Goal: Task Accomplishment & Management: Use online tool/utility

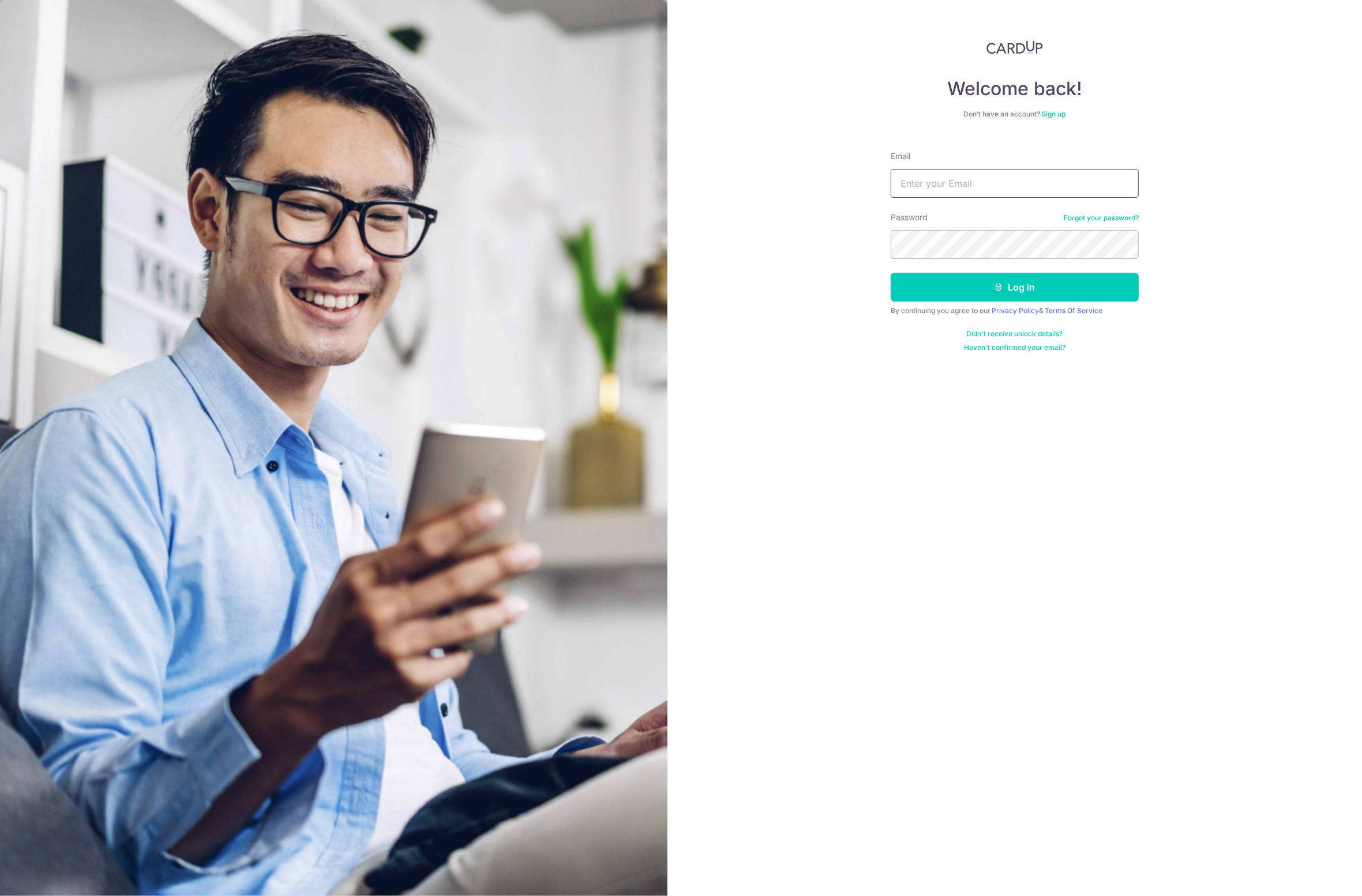
click at [934, 182] on input "Email" at bounding box center [1014, 183] width 248 height 29
type input "[EMAIL_ADDRESS][DOMAIN_NAME]"
click at [982, 294] on button "Log in" at bounding box center [1014, 287] width 248 height 29
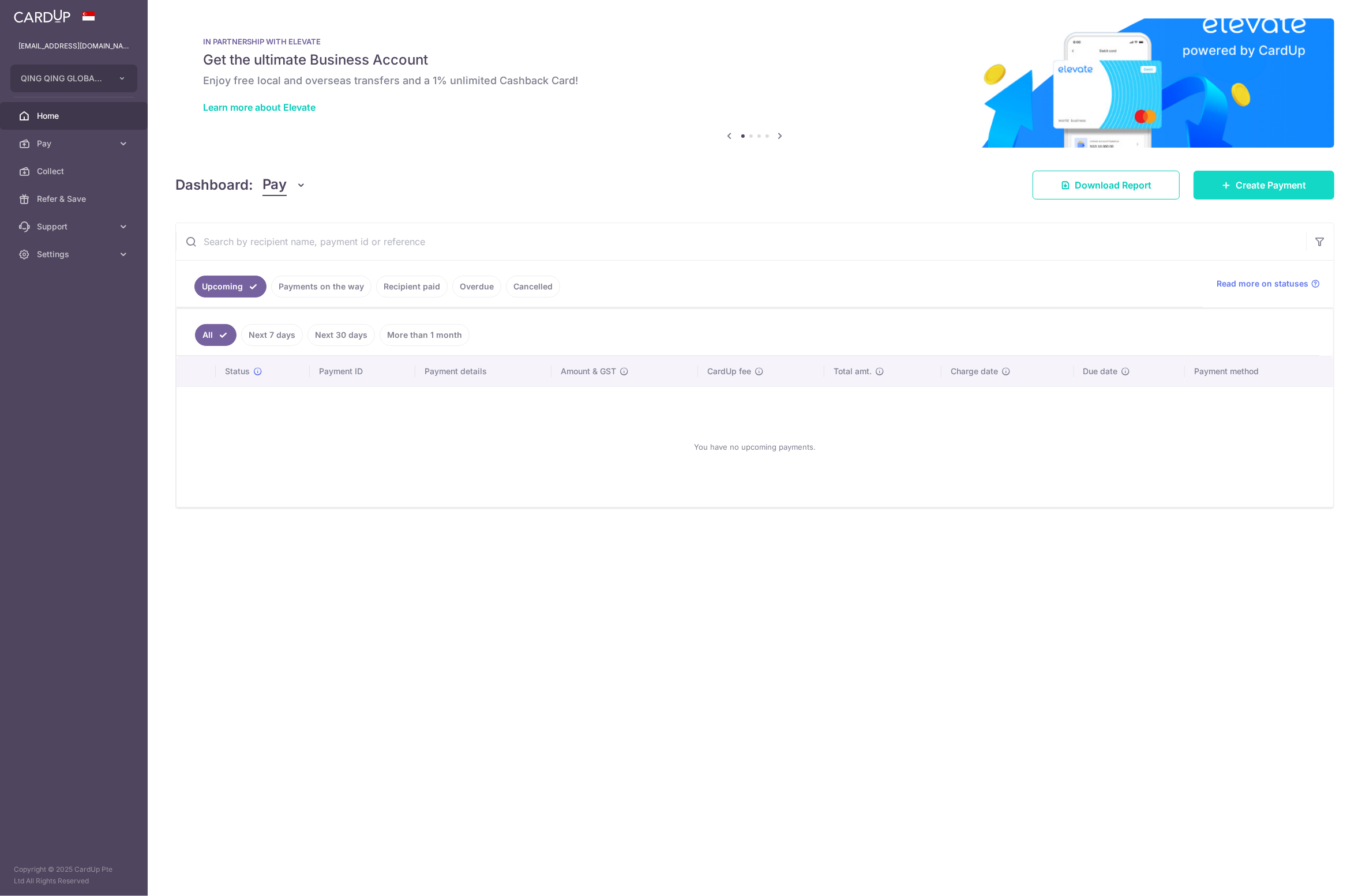
click at [1262, 177] on link "Create Payment" at bounding box center [1264, 185] width 141 height 29
